Goal: Information Seeking & Learning: Find specific fact

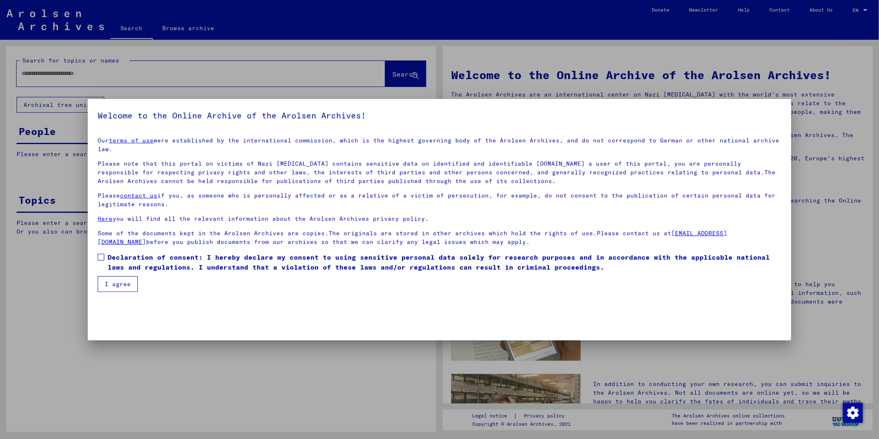
click at [104, 254] on span at bounding box center [101, 257] width 7 height 7
drag, startPoint x: 109, startPoint y: 272, endPoint x: 100, endPoint y: 72, distance: 200.2
click at [109, 276] on button "I agree" at bounding box center [118, 284] width 40 height 16
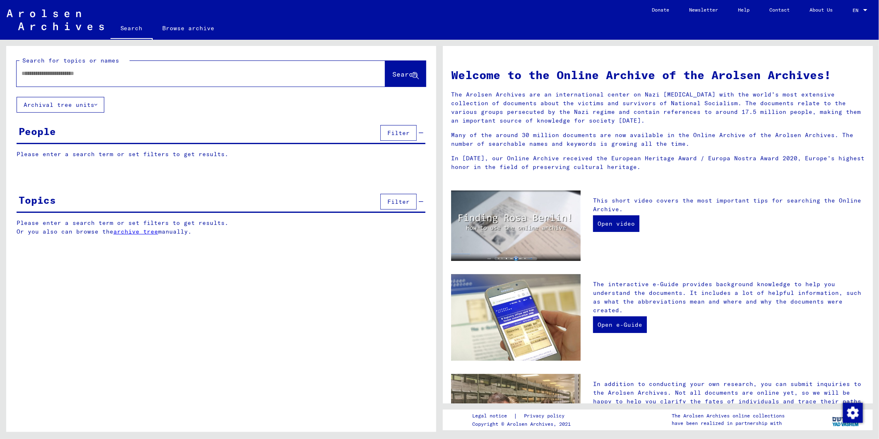
click at [104, 80] on div at bounding box center [189, 73] width 344 height 19
click at [96, 71] on input "text" at bounding box center [191, 73] width 339 height 9
click at [393, 75] on span "Search" at bounding box center [405, 74] width 25 height 8
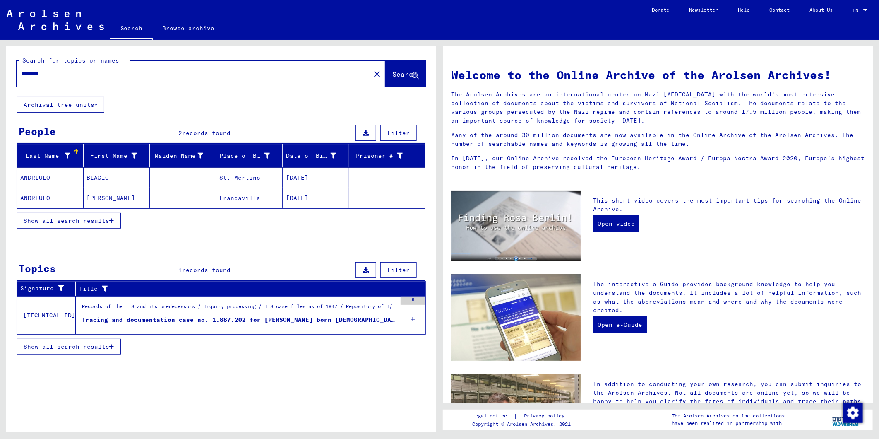
click at [105, 214] on button "Show all search results" at bounding box center [69, 221] width 104 height 16
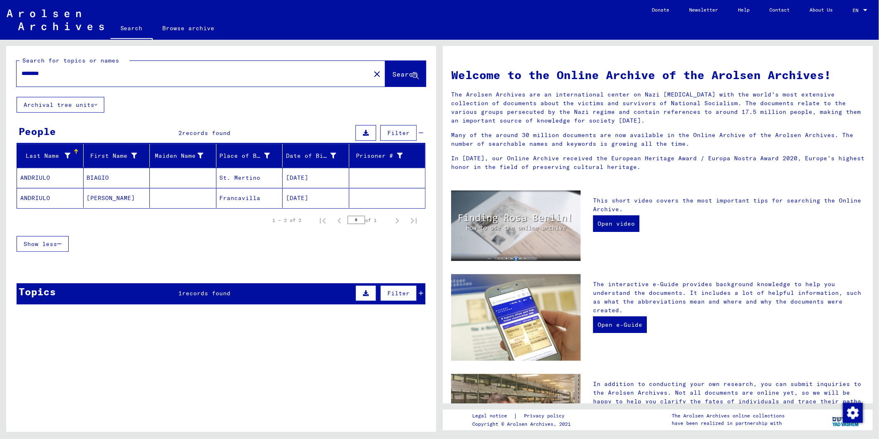
click at [234, 205] on mat-cell "Francavilla" at bounding box center [250, 198] width 67 height 20
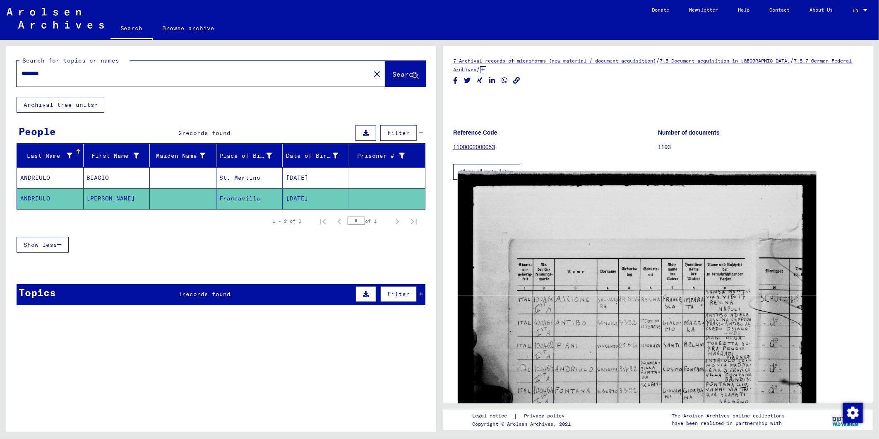
click at [679, 323] on img at bounding box center [637, 406] width 359 height 468
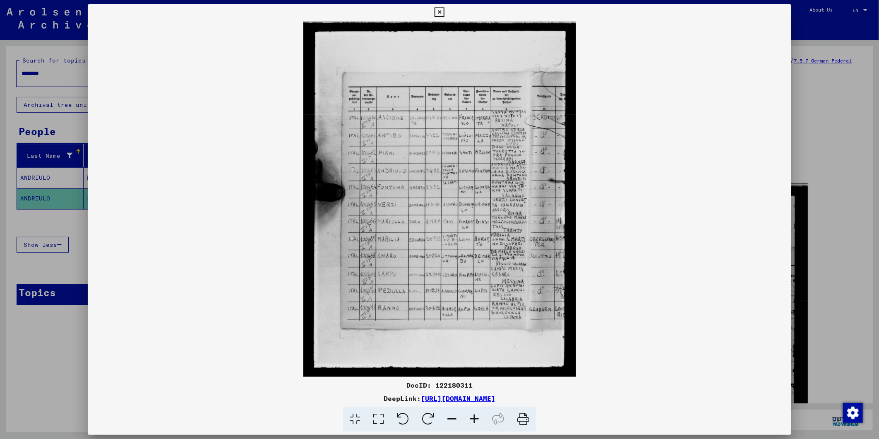
click at [470, 415] on icon at bounding box center [474, 419] width 22 height 25
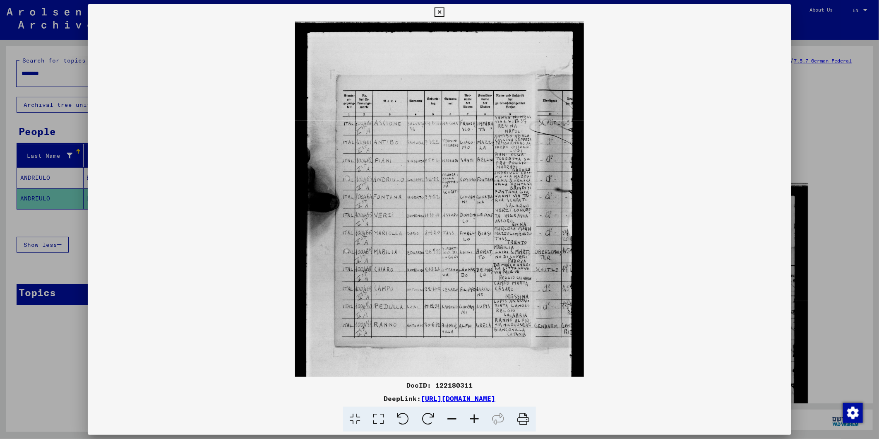
click at [470, 414] on icon at bounding box center [474, 419] width 22 height 25
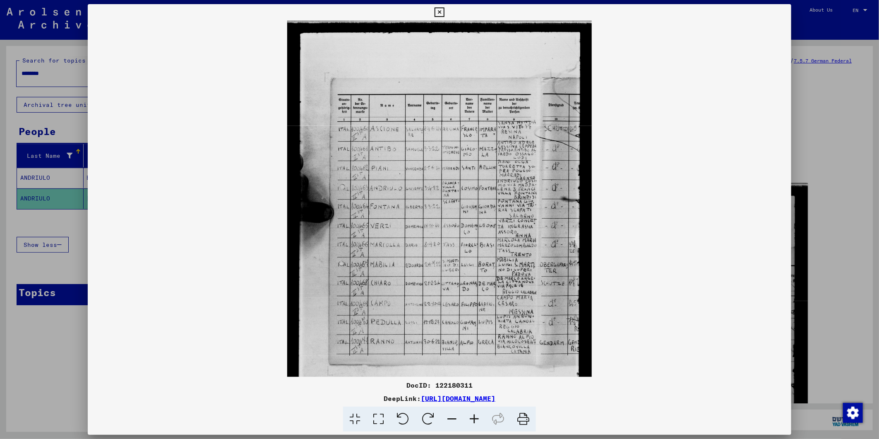
click at [470, 414] on icon at bounding box center [474, 419] width 22 height 25
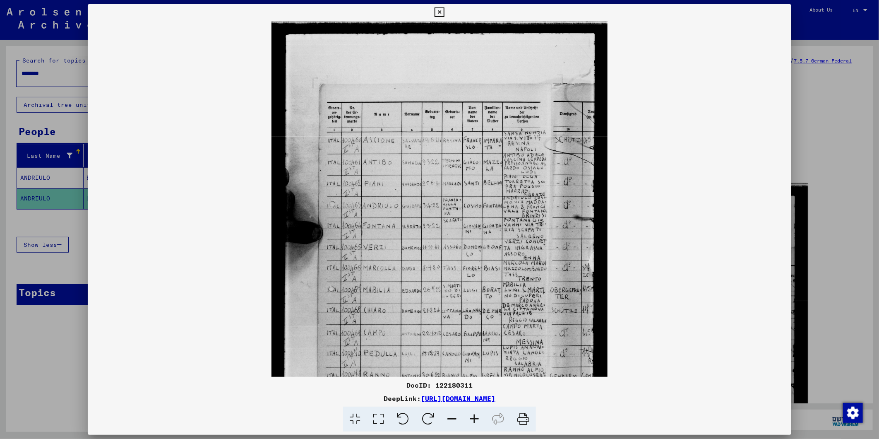
click at [470, 414] on icon at bounding box center [474, 419] width 22 height 25
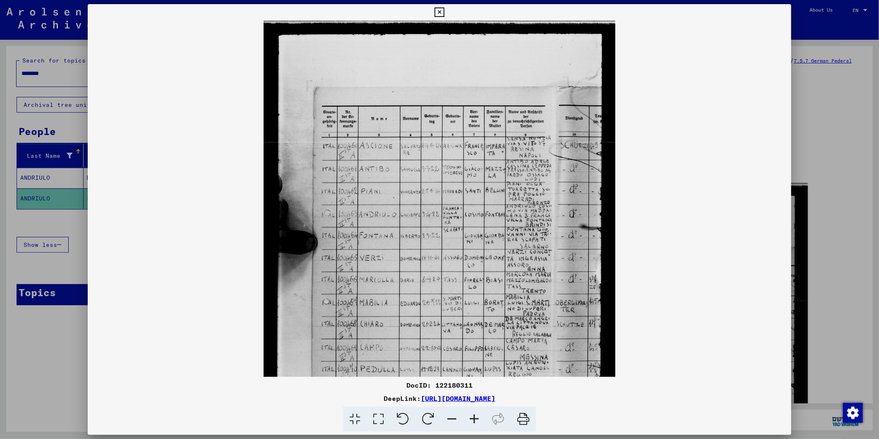
click at [470, 414] on icon at bounding box center [474, 419] width 22 height 25
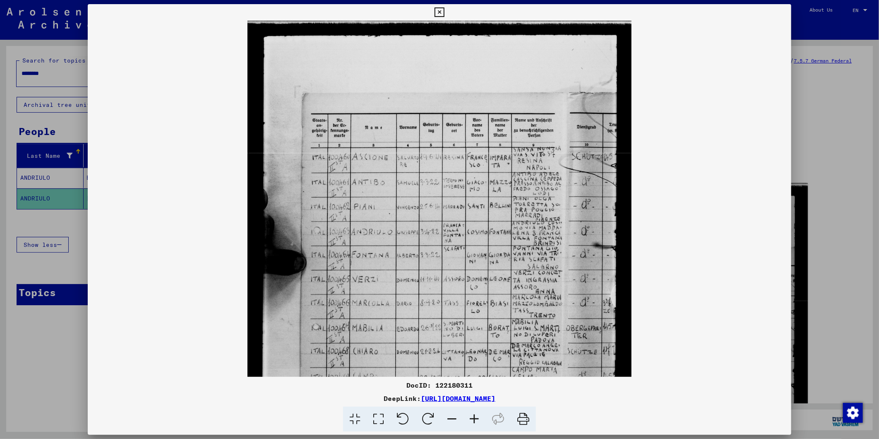
click at [470, 414] on icon at bounding box center [474, 419] width 22 height 25
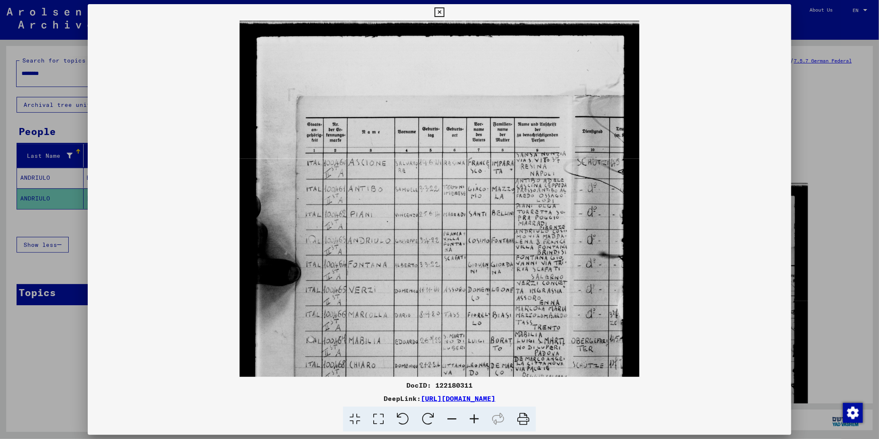
click at [470, 414] on icon at bounding box center [474, 419] width 22 height 25
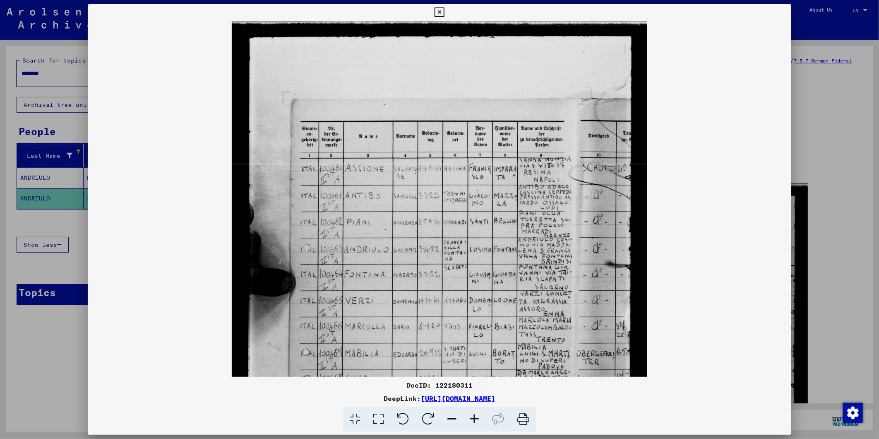
click at [439, 12] on icon at bounding box center [440, 12] width 10 height 10
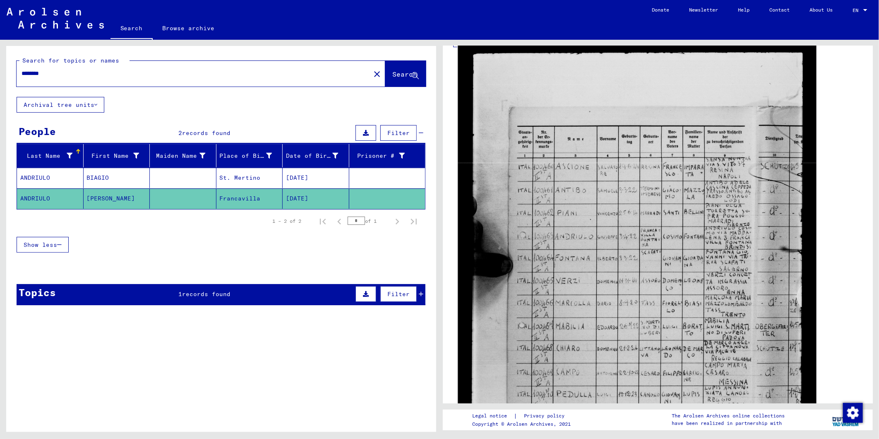
scroll to position [138, 0]
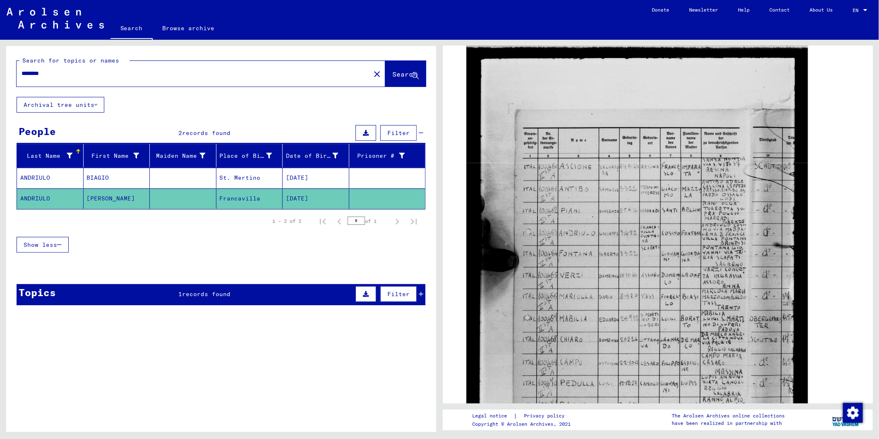
drag, startPoint x: 56, startPoint y: 75, endPoint x: -2, endPoint y: 84, distance: 58.6
click at [0, 84] on html "Search Browse archive Donate Newsletter Help Contact About Us Search Browse arc…" at bounding box center [439, 219] width 879 height 439
click at [393, 76] on span "Search" at bounding box center [405, 74] width 25 height 8
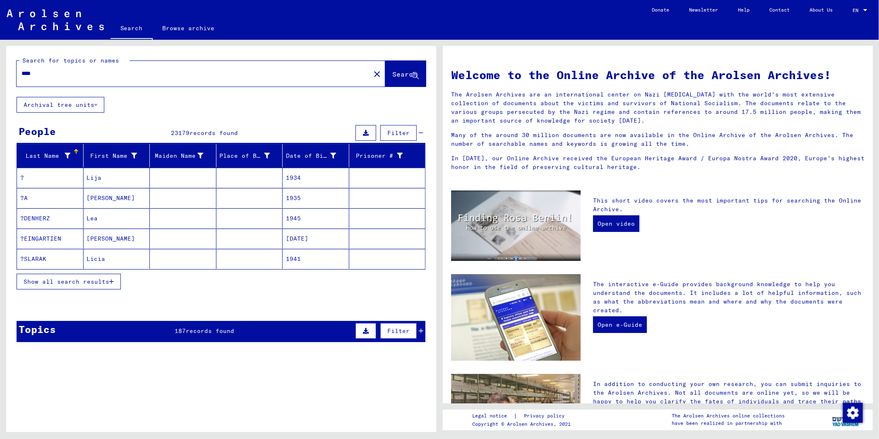
click at [59, 276] on button "Show all search results" at bounding box center [69, 282] width 104 height 16
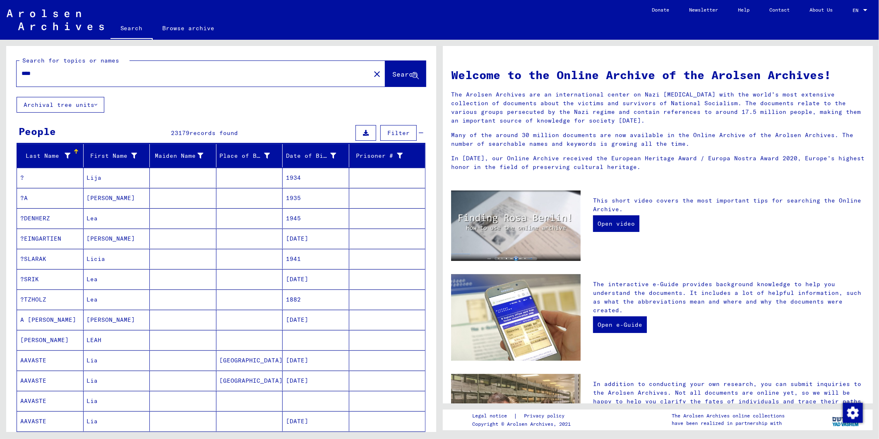
click at [388, 135] on span "Filter" at bounding box center [399, 132] width 22 height 7
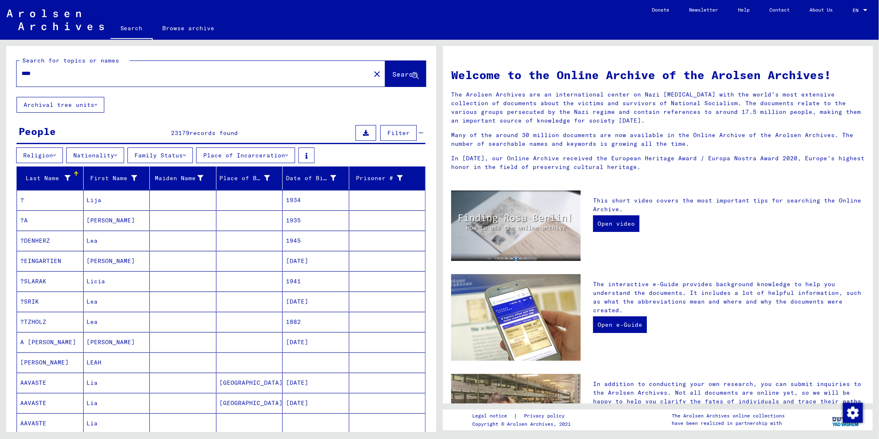
click at [250, 154] on button "Place of Incarceration" at bounding box center [245, 155] width 99 height 16
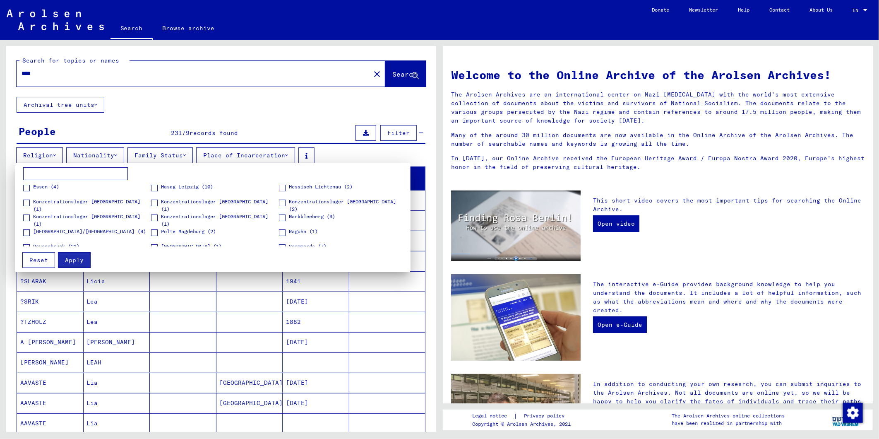
scroll to position [72, 0]
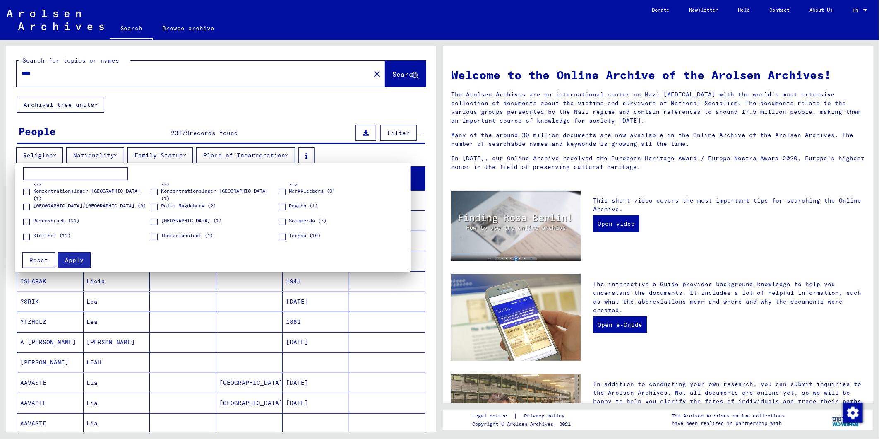
click at [104, 154] on div at bounding box center [439, 219] width 879 height 439
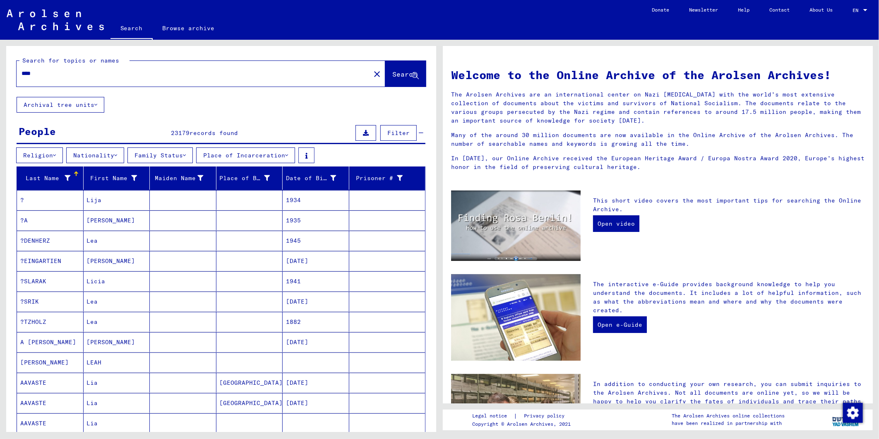
click at [104, 154] on button "Nationality" at bounding box center [95, 155] width 58 height 16
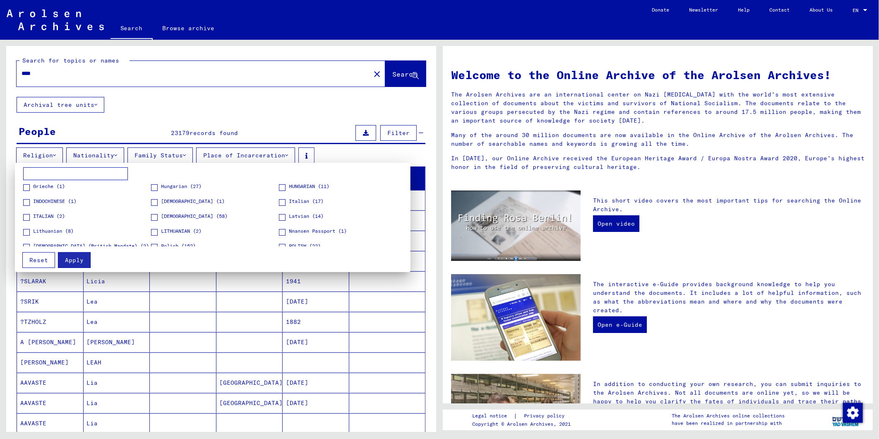
scroll to position [92, 0]
click at [301, 203] on span "Italian (17)" at bounding box center [306, 200] width 35 height 7
click at [74, 259] on span "Apply" at bounding box center [74, 259] width 19 height 7
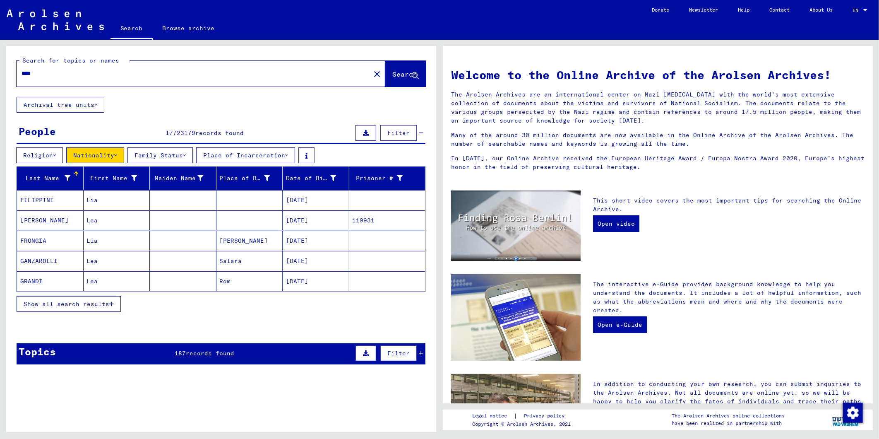
click at [101, 303] on span "Show all search results" at bounding box center [67, 303] width 86 height 7
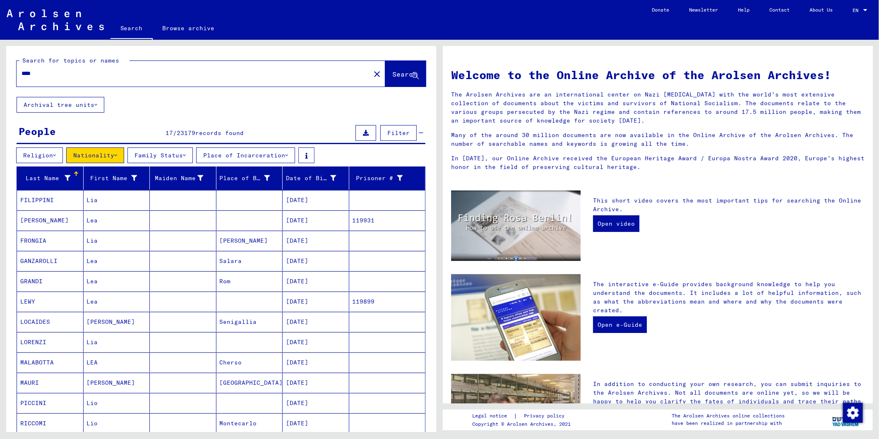
drag, startPoint x: 42, startPoint y: 71, endPoint x: -2, endPoint y: 71, distance: 44.3
click at [0, 71] on html "Search Browse archive Donate Newsletter Help Contact About Us Search Browse arc…" at bounding box center [439, 219] width 879 height 439
click at [385, 68] on button "Search" at bounding box center [405, 74] width 41 height 26
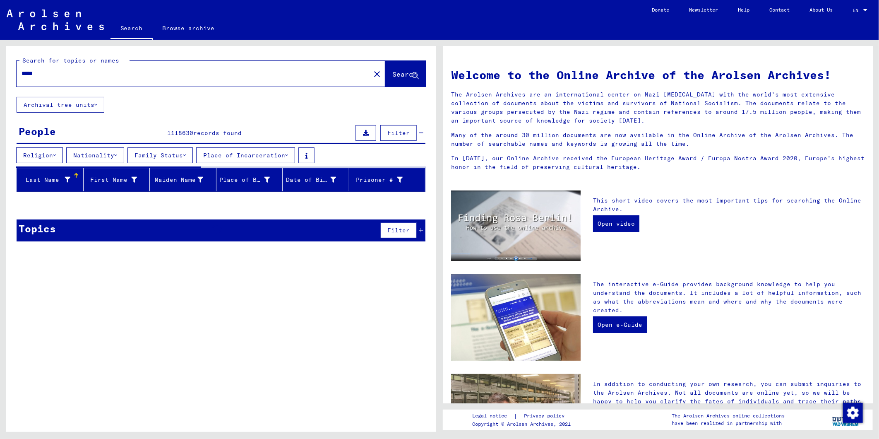
click at [99, 155] on button "Nationality" at bounding box center [95, 155] width 58 height 16
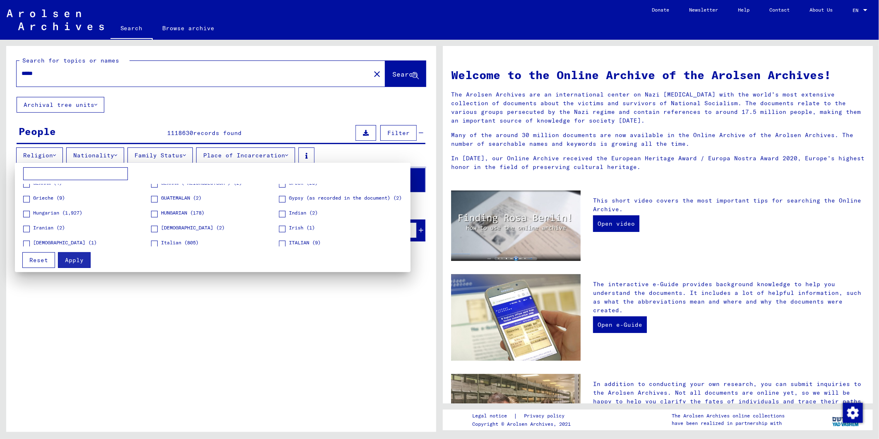
scroll to position [230, 0]
click at [289, 225] on span "ITALIAN (9)" at bounding box center [305, 226] width 32 height 7
click at [71, 263] on button "Apply" at bounding box center [74, 260] width 33 height 16
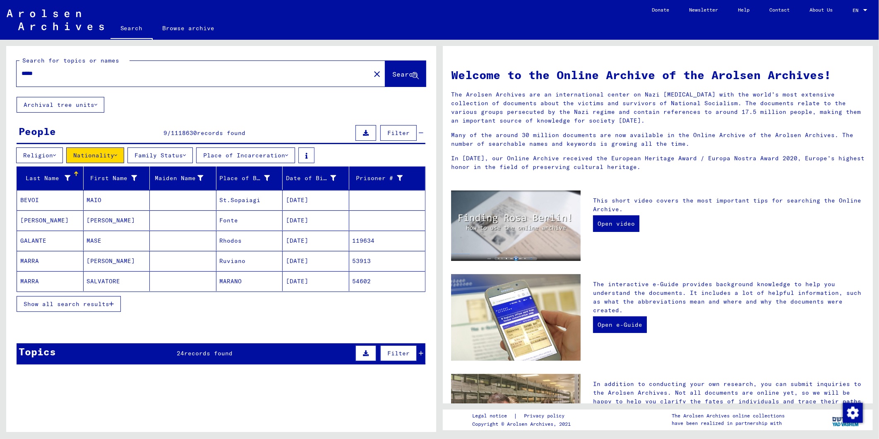
click at [82, 307] on span "Show all search results" at bounding box center [67, 303] width 86 height 7
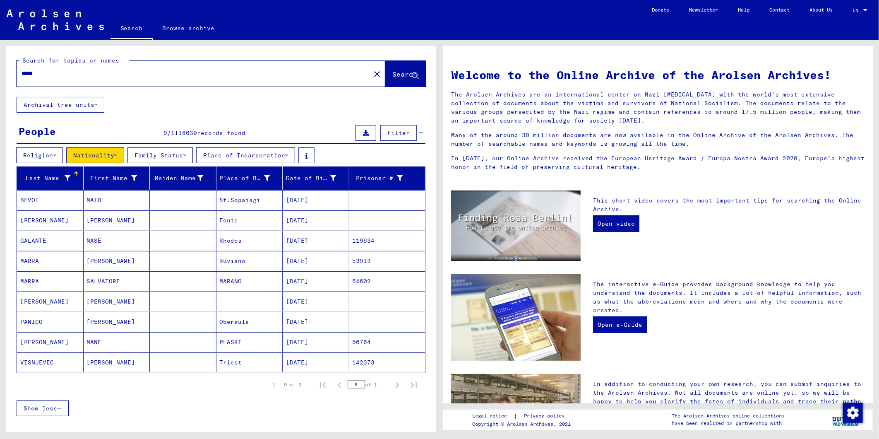
drag, startPoint x: 70, startPoint y: 72, endPoint x: -1, endPoint y: 69, distance: 71.7
click at [0, 69] on html "Search Browse archive Donate Newsletter Help Contact About Us Search Browse arc…" at bounding box center [439, 219] width 879 height 439
type input "*****"
click at [393, 74] on span "Search" at bounding box center [405, 74] width 25 height 8
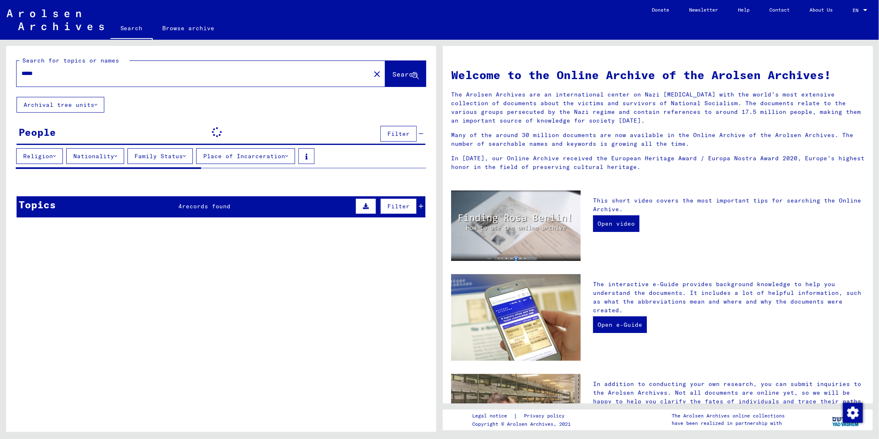
click at [97, 154] on button "Nationality" at bounding box center [95, 156] width 58 height 16
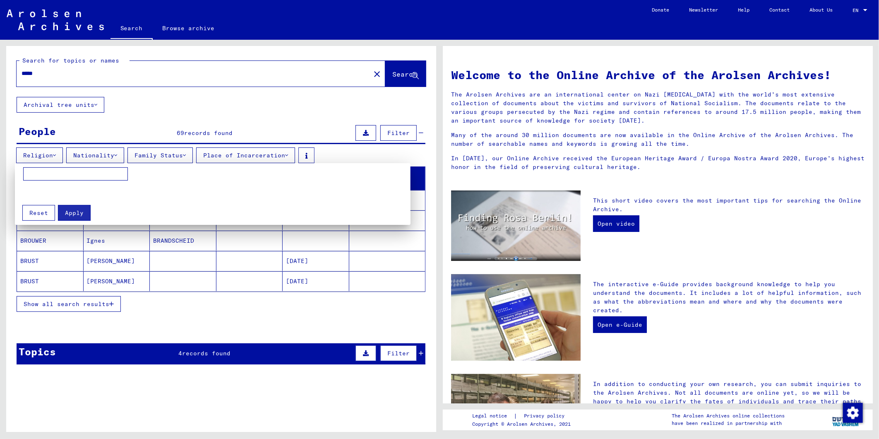
click at [174, 333] on div at bounding box center [439, 219] width 879 height 439
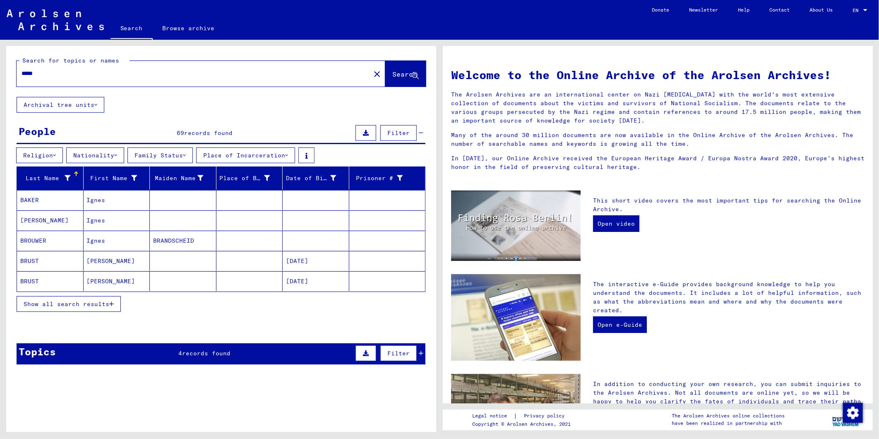
click at [102, 152] on button "Nationality" at bounding box center [95, 155] width 58 height 16
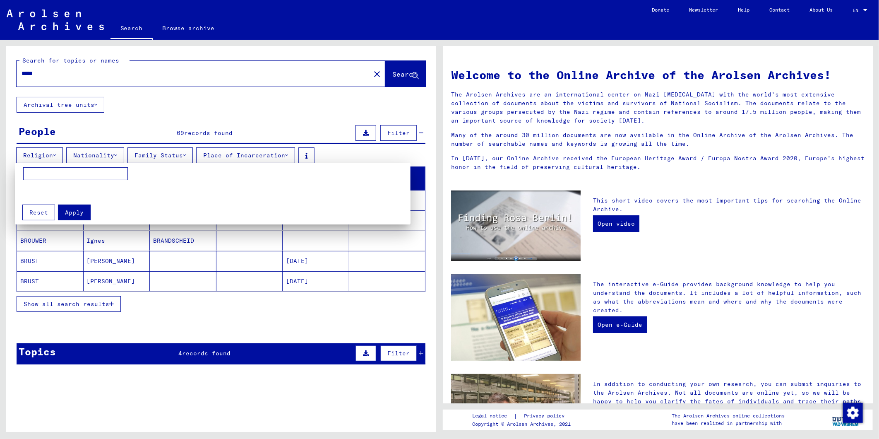
click at [57, 171] on input at bounding box center [75, 173] width 105 height 13
type input "*"
click at [38, 208] on button "Reset" at bounding box center [38, 213] width 33 height 16
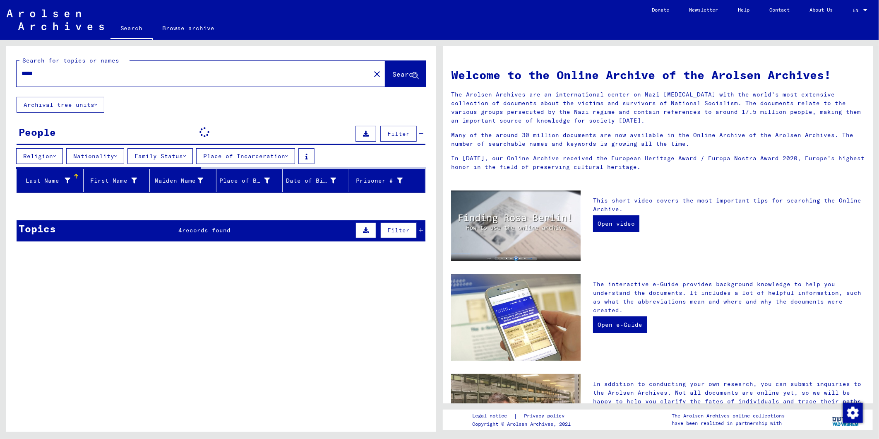
click at [103, 150] on button "Nationality" at bounding box center [95, 156] width 58 height 16
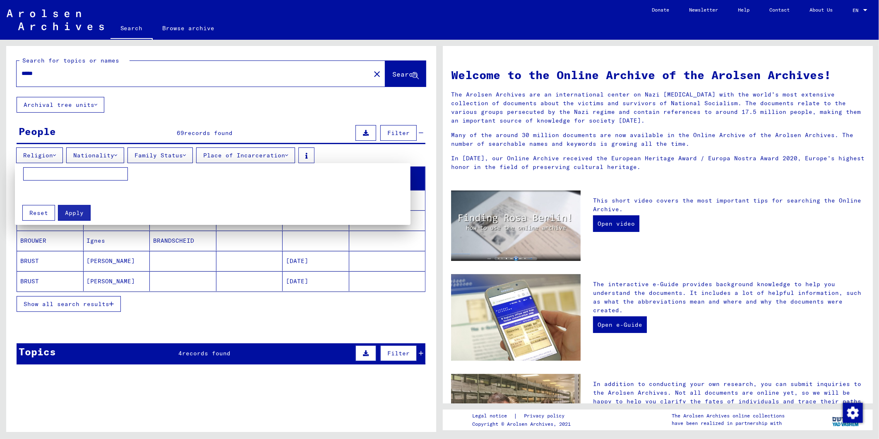
click at [38, 153] on div at bounding box center [439, 219] width 879 height 439
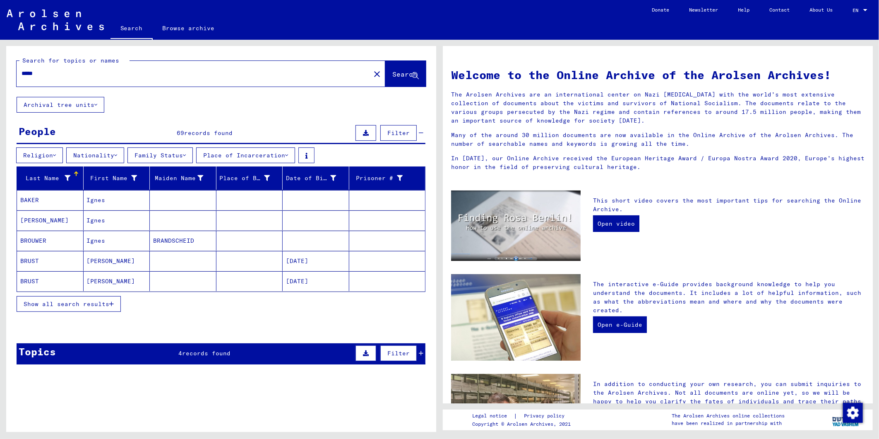
click at [51, 152] on button "Religion" at bounding box center [39, 155] width 47 height 16
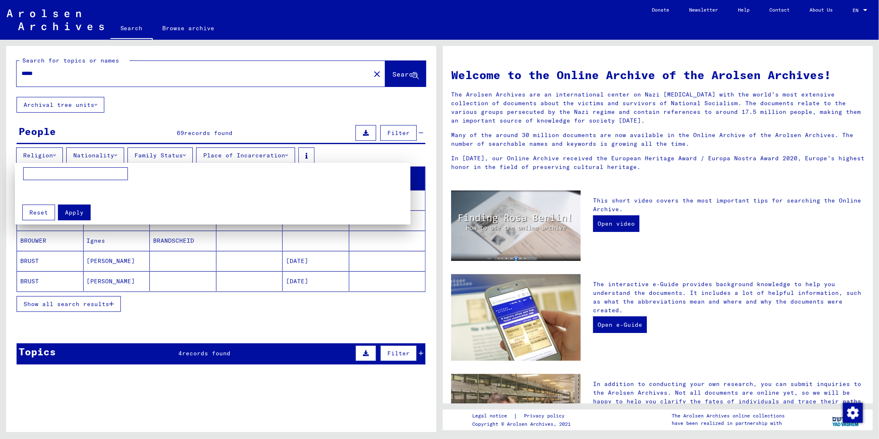
click at [155, 117] on div at bounding box center [439, 219] width 879 height 439
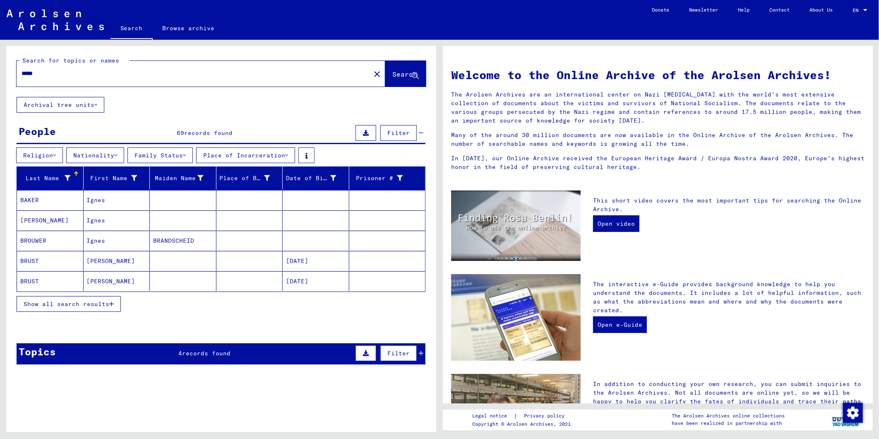
click at [86, 301] on span "Show all search results" at bounding box center [67, 303] width 86 height 7
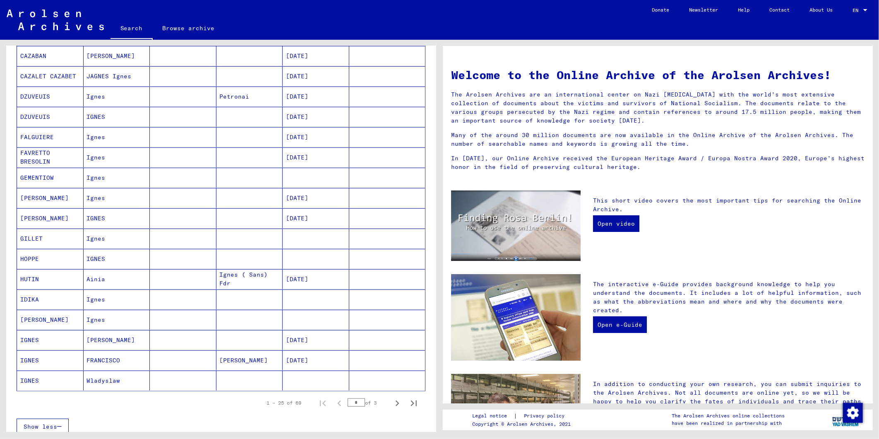
scroll to position [322, 0]
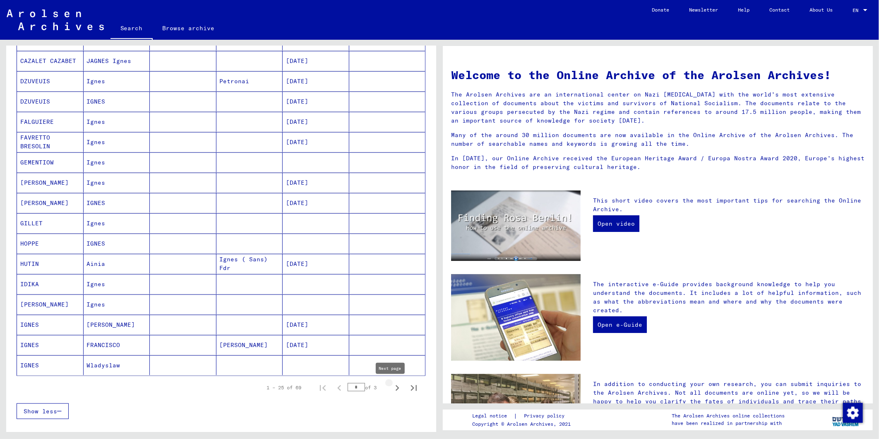
click at [396, 387] on icon "Next page" at bounding box center [398, 388] width 4 height 6
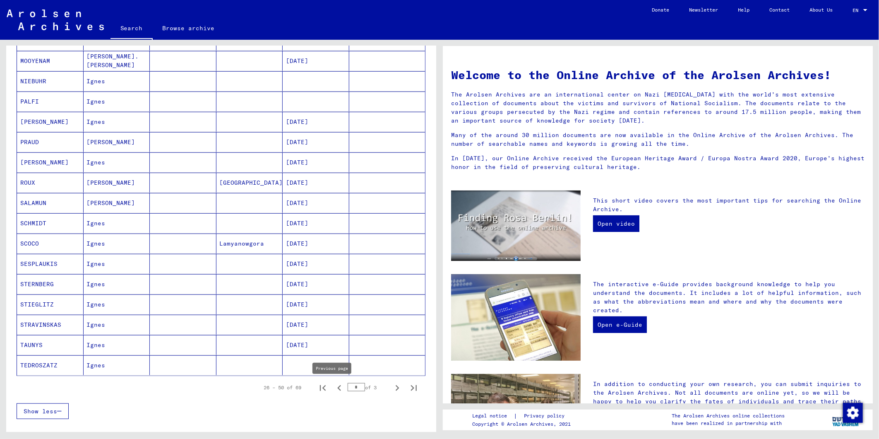
click at [339, 388] on button "Previous page" at bounding box center [339, 387] width 17 height 17
type input "*"
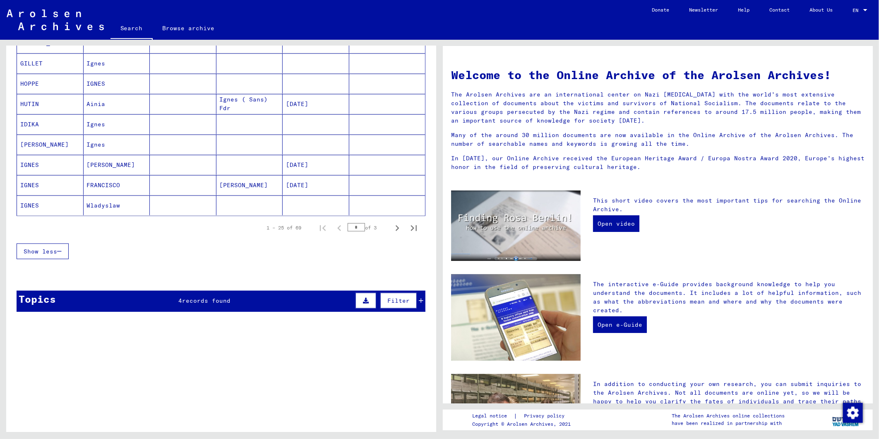
scroll to position [506, 0]
